Goal: Transaction & Acquisition: Obtain resource

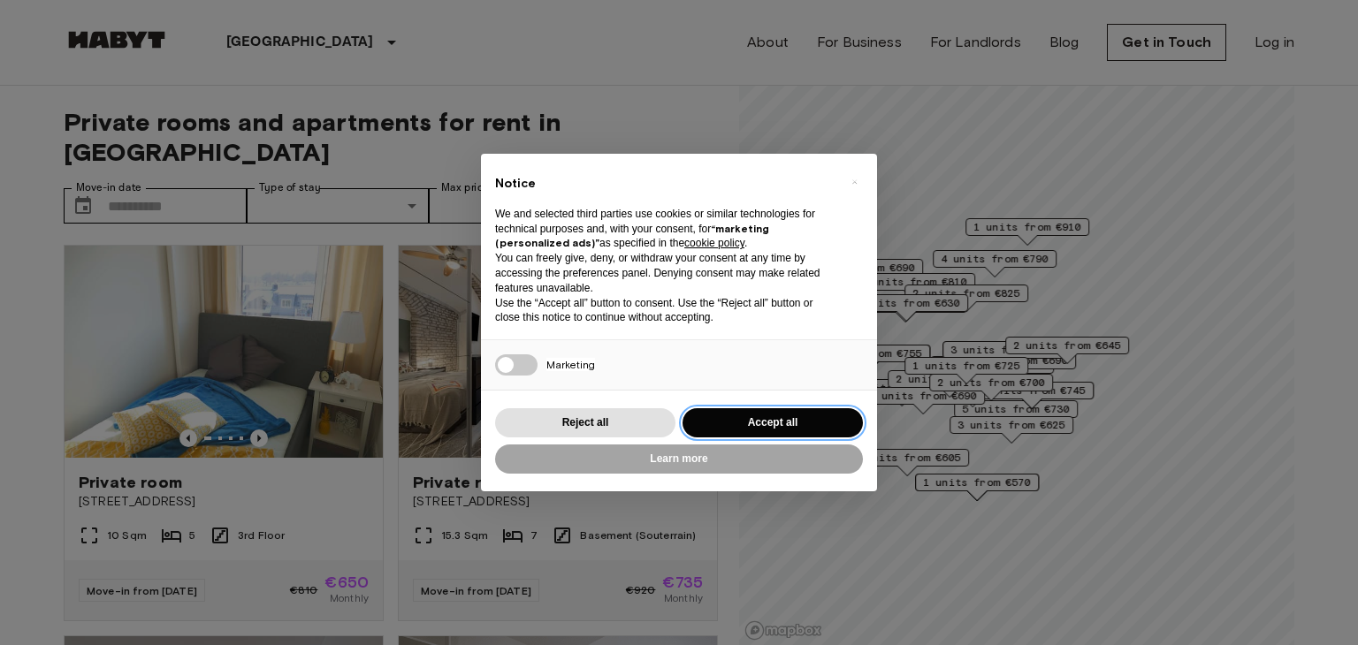
click at [783, 414] on button "Accept all" at bounding box center [772, 422] width 180 height 29
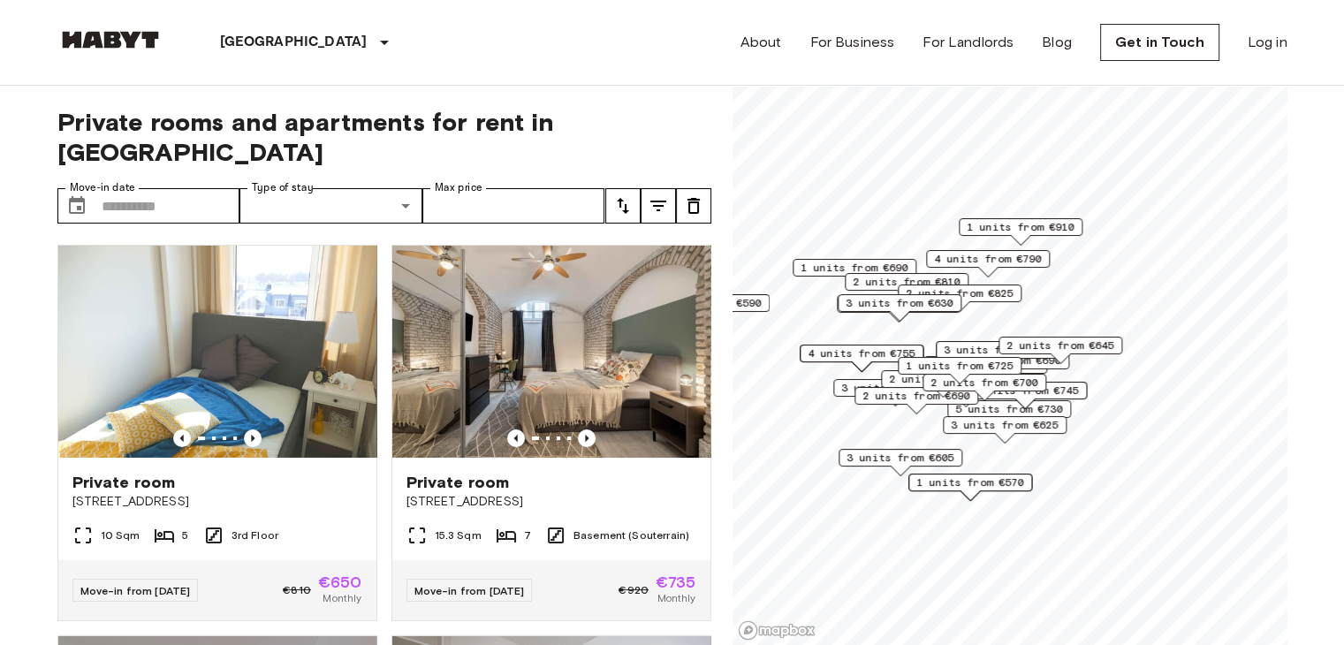
click at [308, 180] on label "Type of stay" at bounding box center [283, 187] width 62 height 15
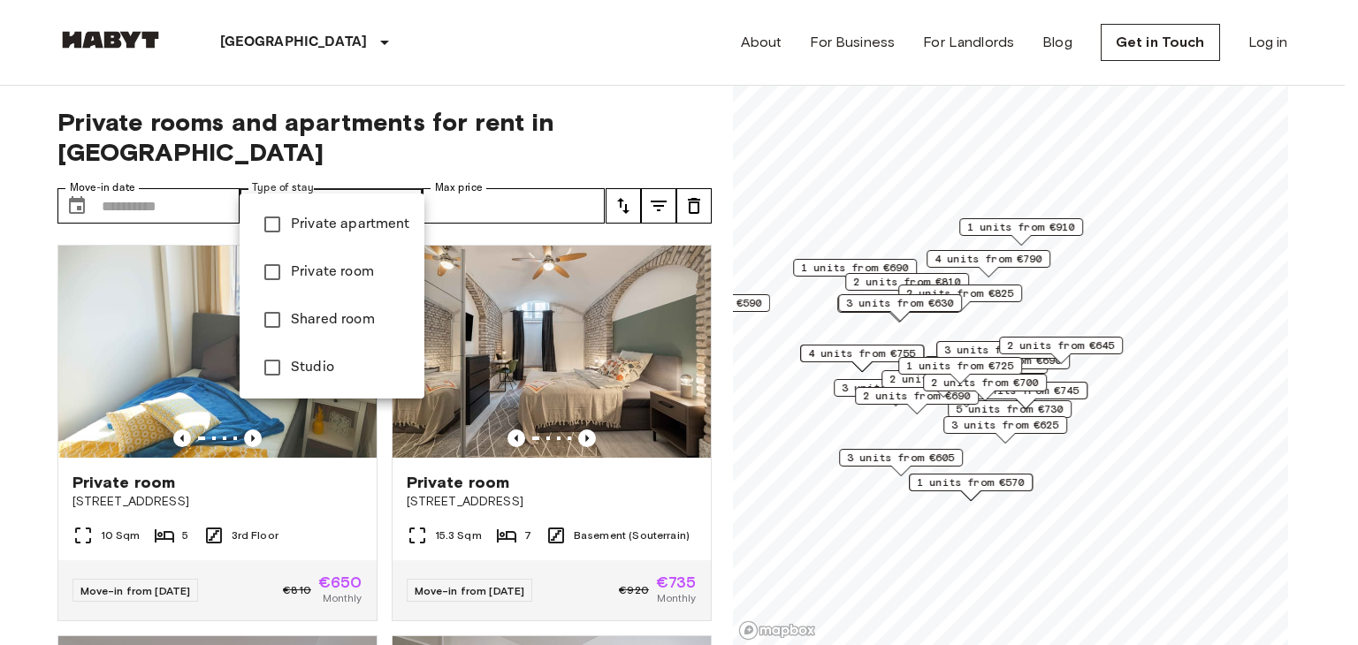
click at [316, 171] on body "[GEOGRAPHIC_DATA] [GEOGRAPHIC_DATA] [GEOGRAPHIC_DATA] [GEOGRAPHIC_DATA] [GEOGRA…" at bounding box center [679, 322] width 1358 height 645
click at [320, 365] on span "Studio" at bounding box center [350, 367] width 119 height 21
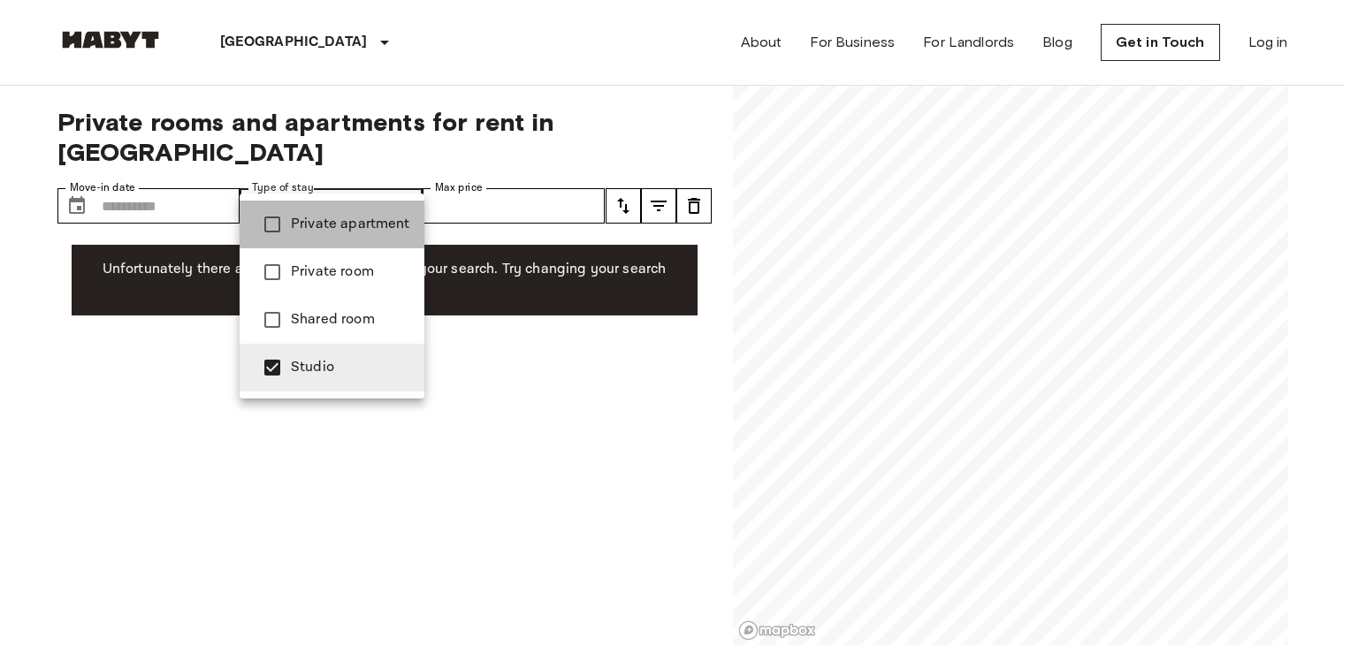
click at [347, 228] on span "Private apartment" at bounding box center [350, 224] width 119 height 21
click at [449, 174] on div at bounding box center [679, 322] width 1358 height 645
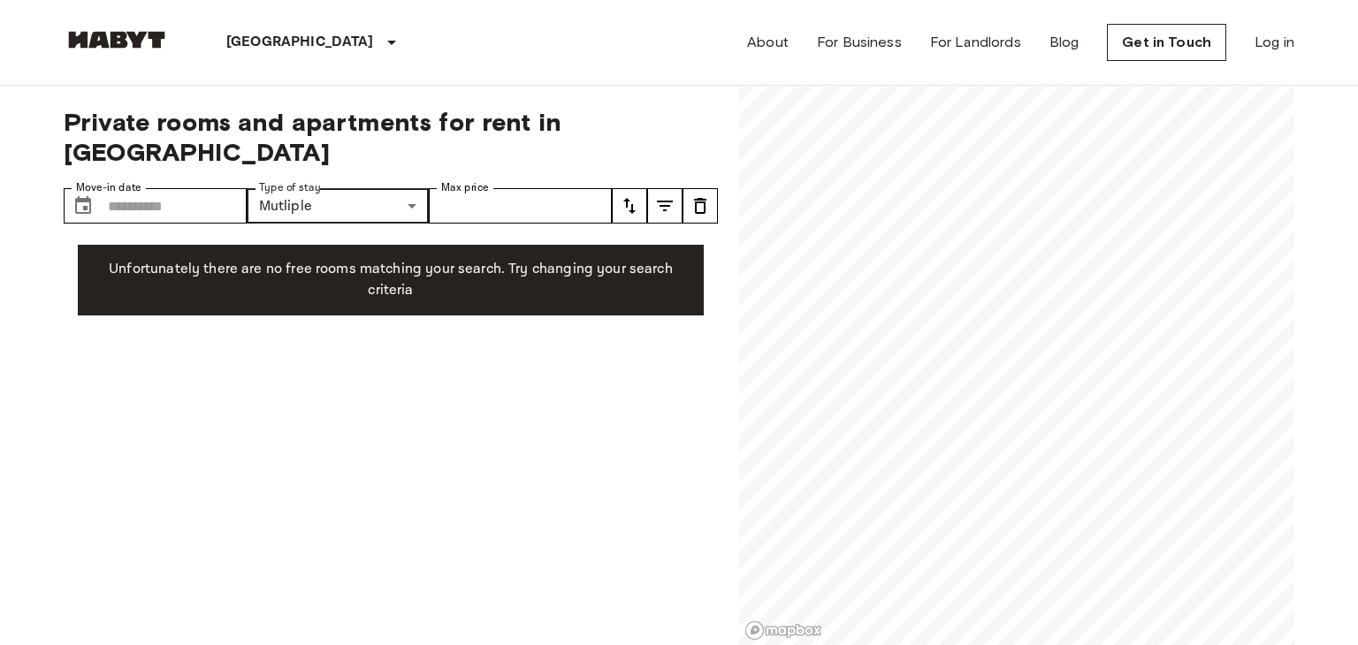
click at [300, 175] on body "**********" at bounding box center [679, 322] width 1358 height 645
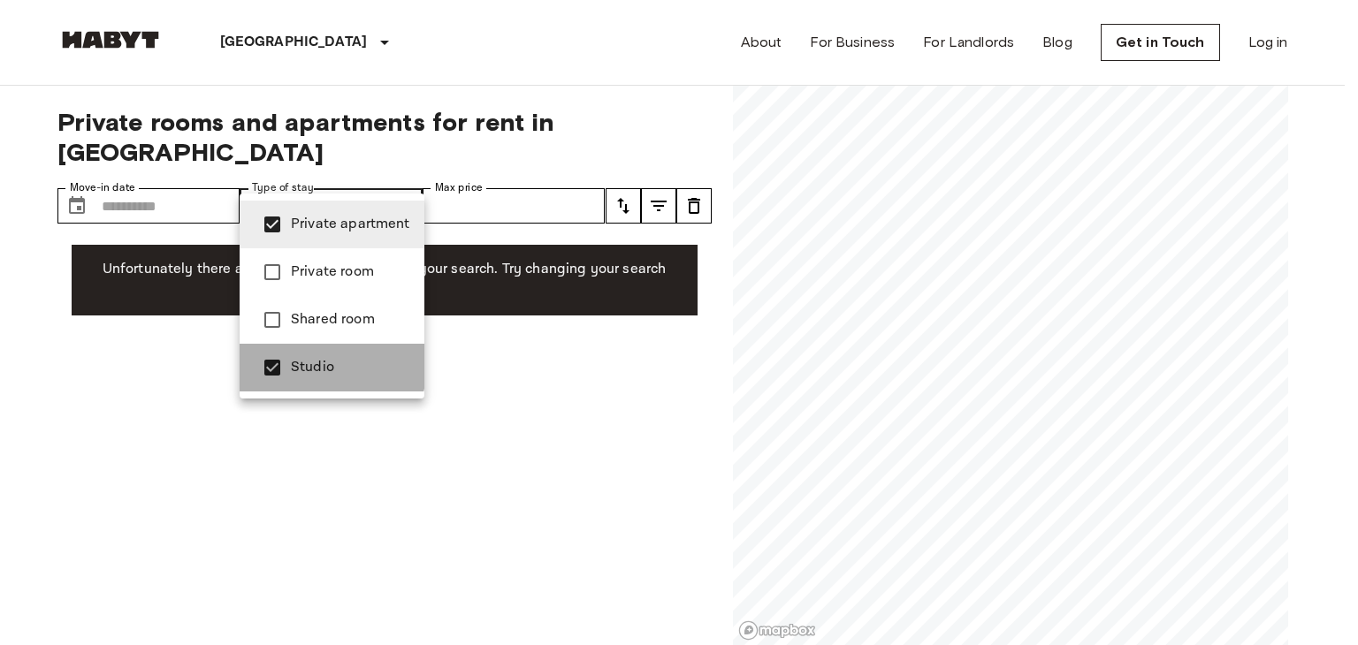
click at [320, 358] on span "Studio" at bounding box center [350, 367] width 119 height 21
type input "**********"
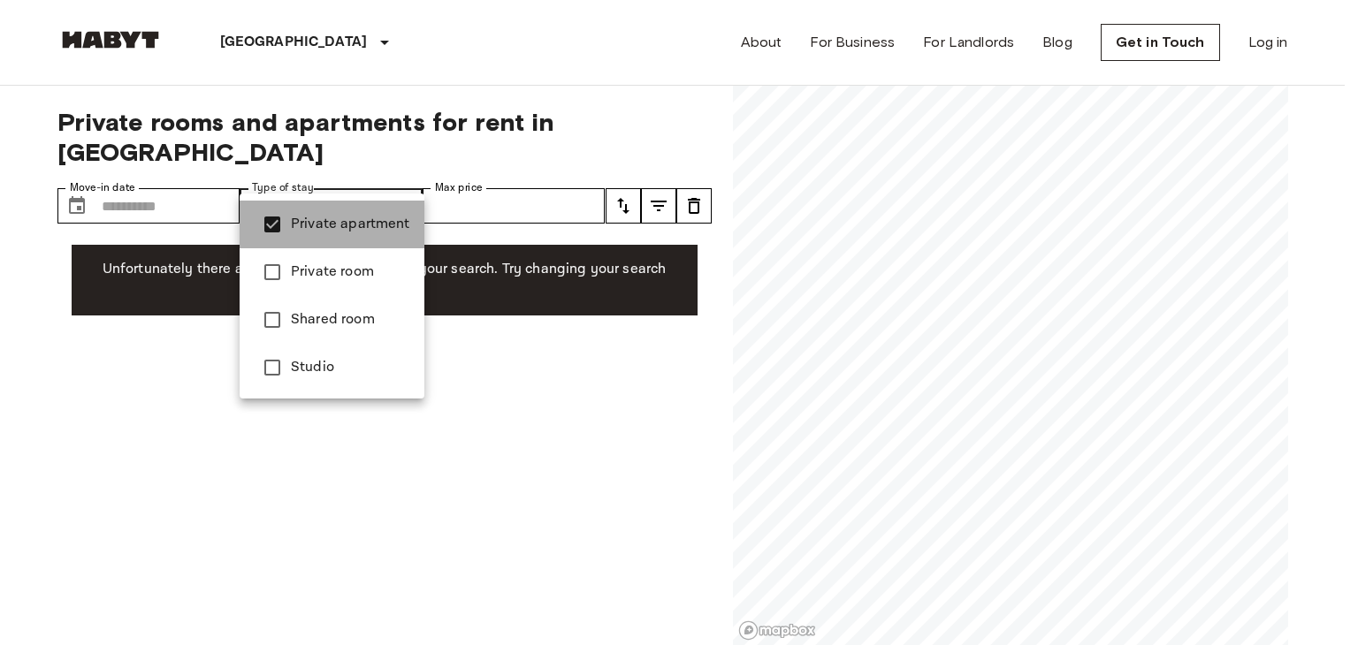
click at [350, 220] on span "Private apartment" at bounding box center [350, 224] width 119 height 21
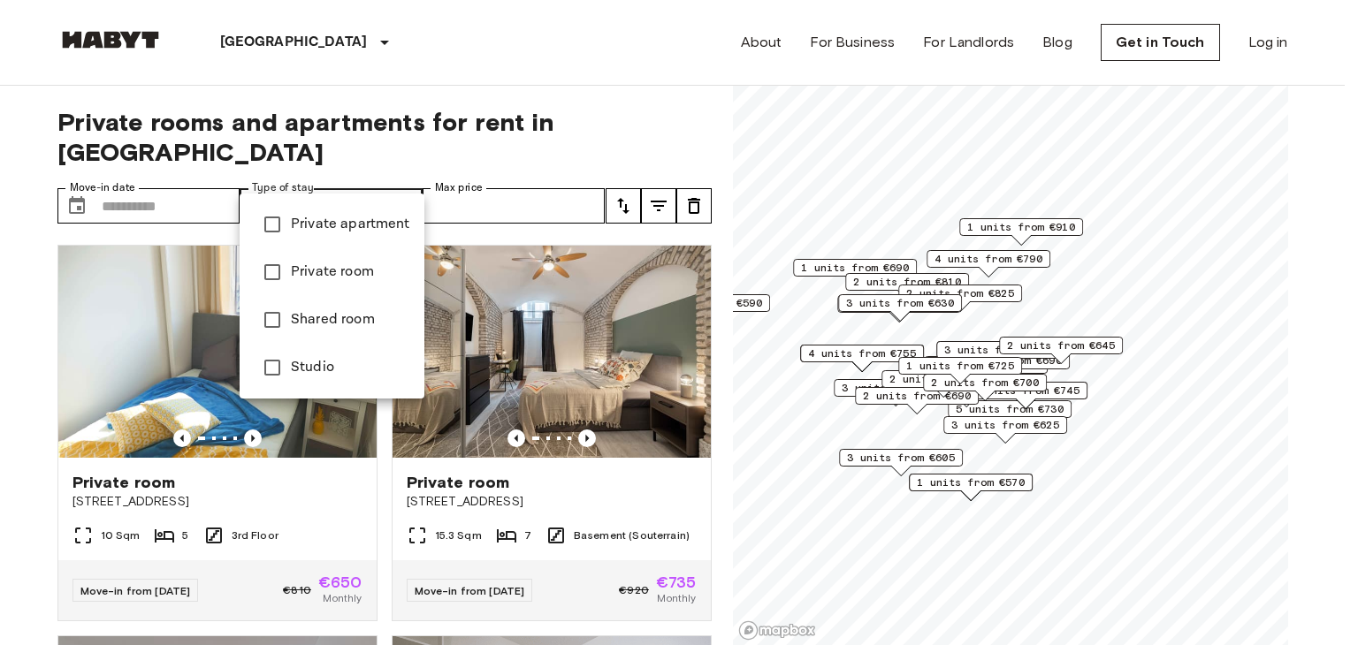
click at [716, 291] on div at bounding box center [679, 322] width 1358 height 645
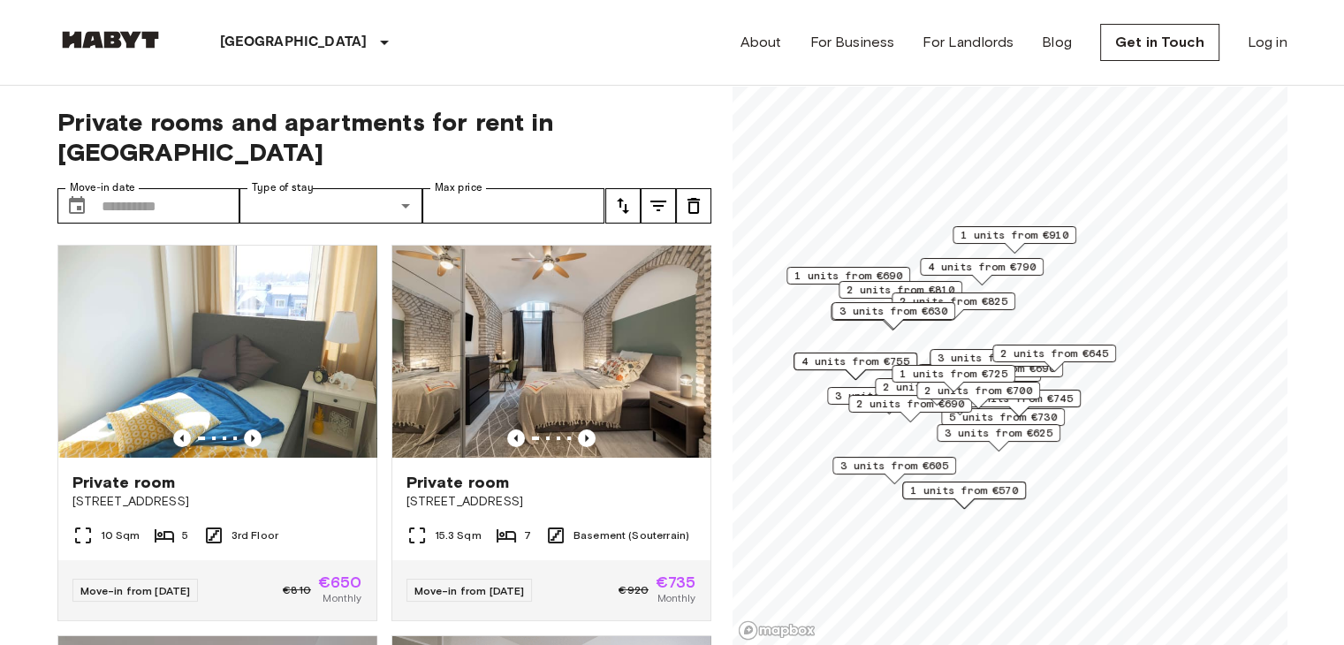
click at [604, 112] on span "Private rooms and apartments for rent in [GEOGRAPHIC_DATA]" at bounding box center [384, 137] width 654 height 60
